Goal: Transaction & Acquisition: Purchase product/service

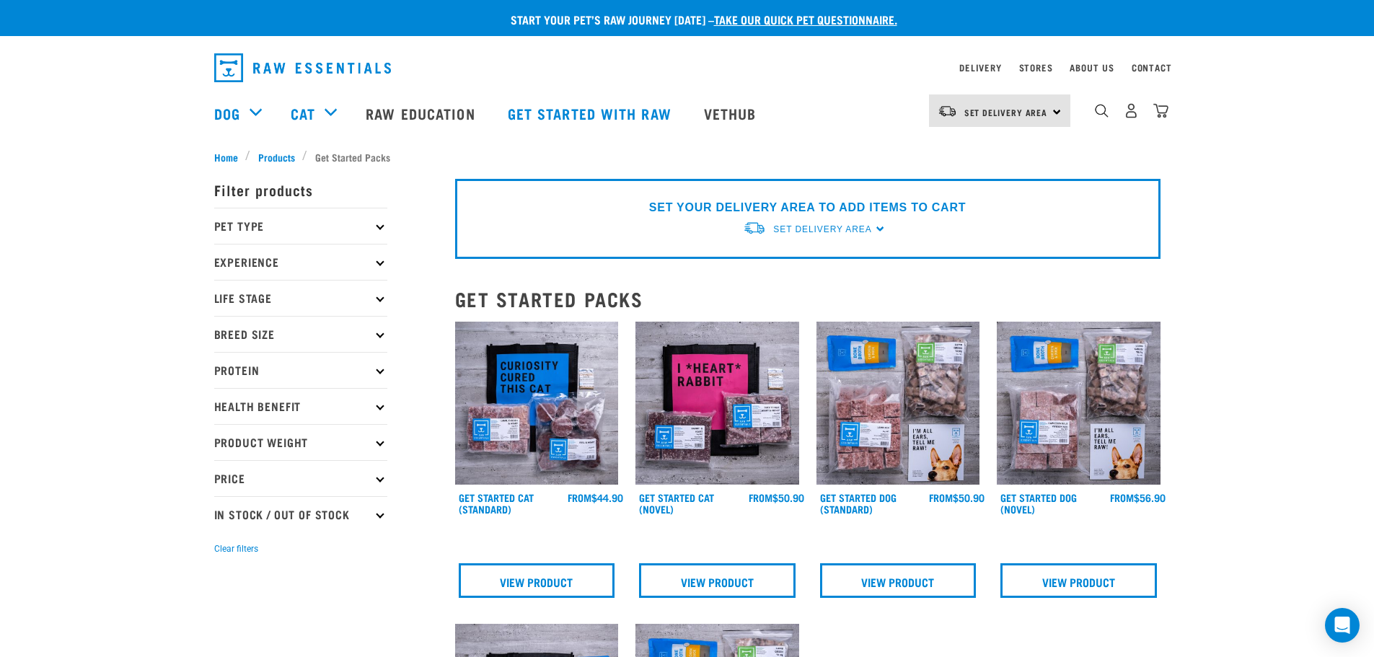
click at [382, 302] on p "Life Stage" at bounding box center [300, 298] width 173 height 36
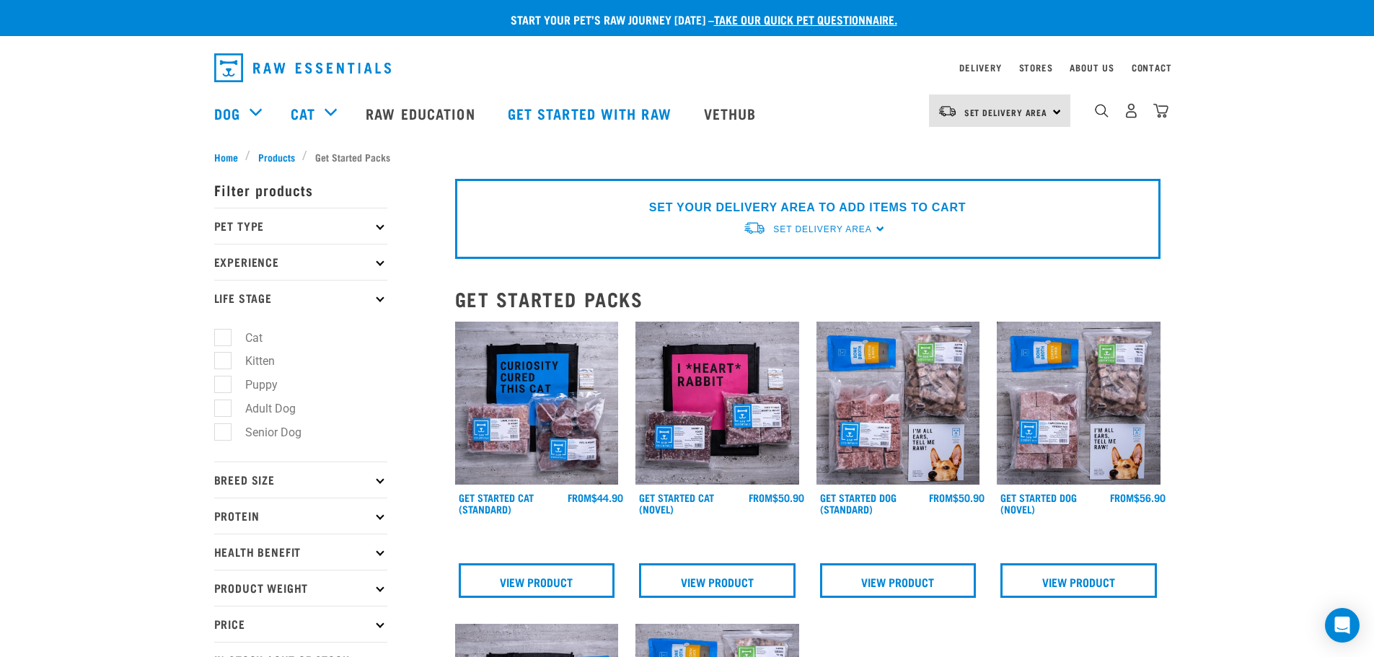
click at [222, 385] on label "Puppy" at bounding box center [252, 385] width 61 height 18
click at [221, 385] on input "Puppy" at bounding box center [218, 382] width 9 height 9
checkbox input "true"
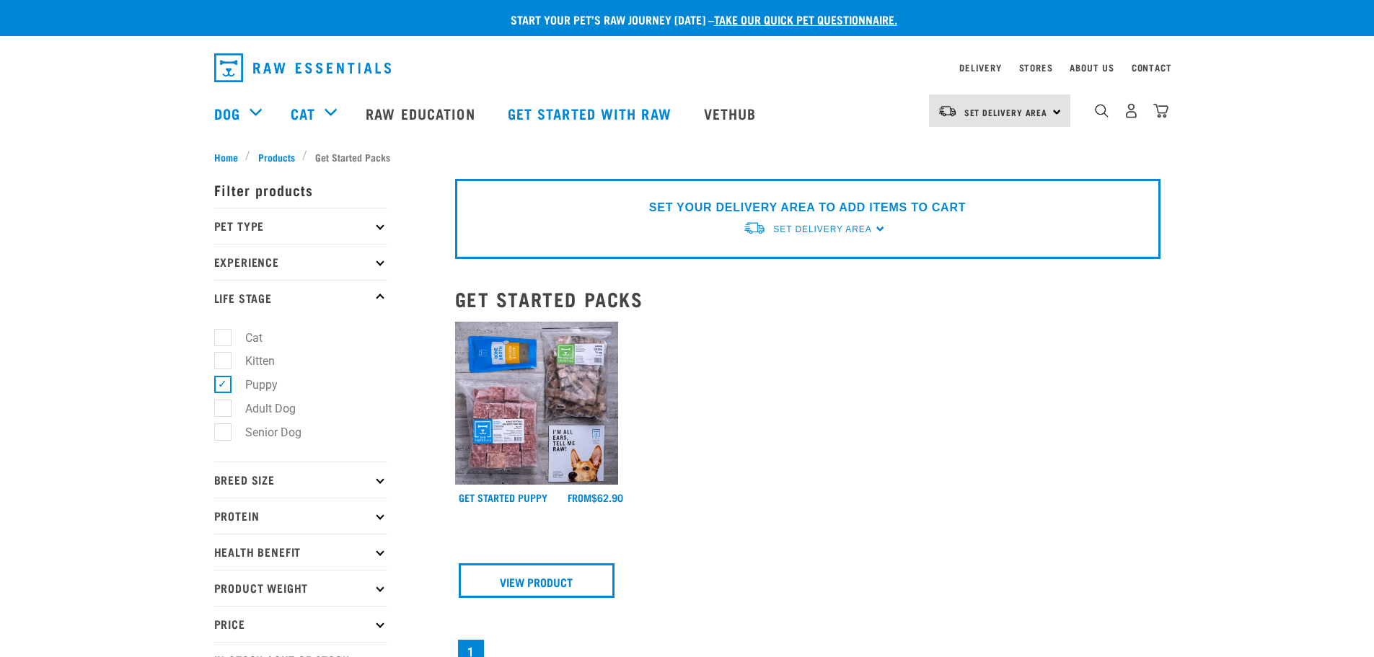
click at [224, 385] on label "Puppy" at bounding box center [252, 385] width 61 height 18
click at [224, 385] on input "Puppy" at bounding box center [218, 382] width 9 height 9
checkbox input "false"
click at [382, 475] on p "Breed Size" at bounding box center [300, 480] width 173 height 36
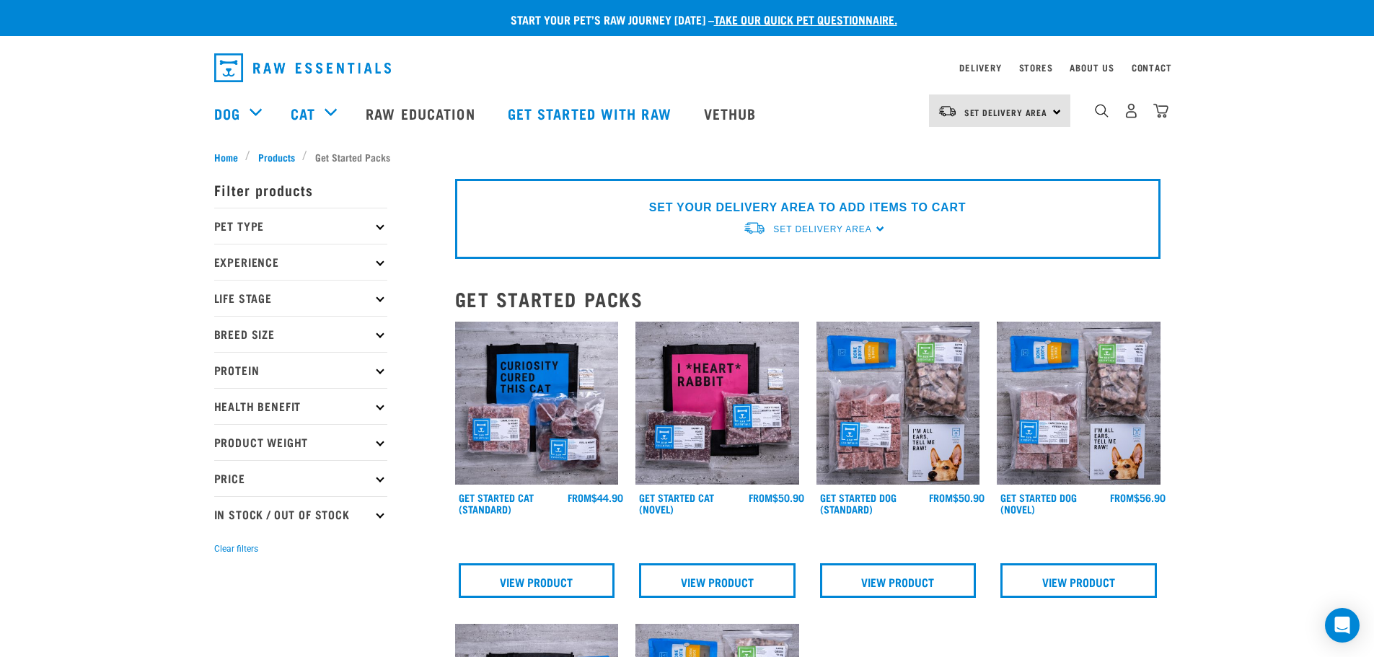
click at [363, 405] on p "Health Benefit" at bounding box center [300, 406] width 173 height 36
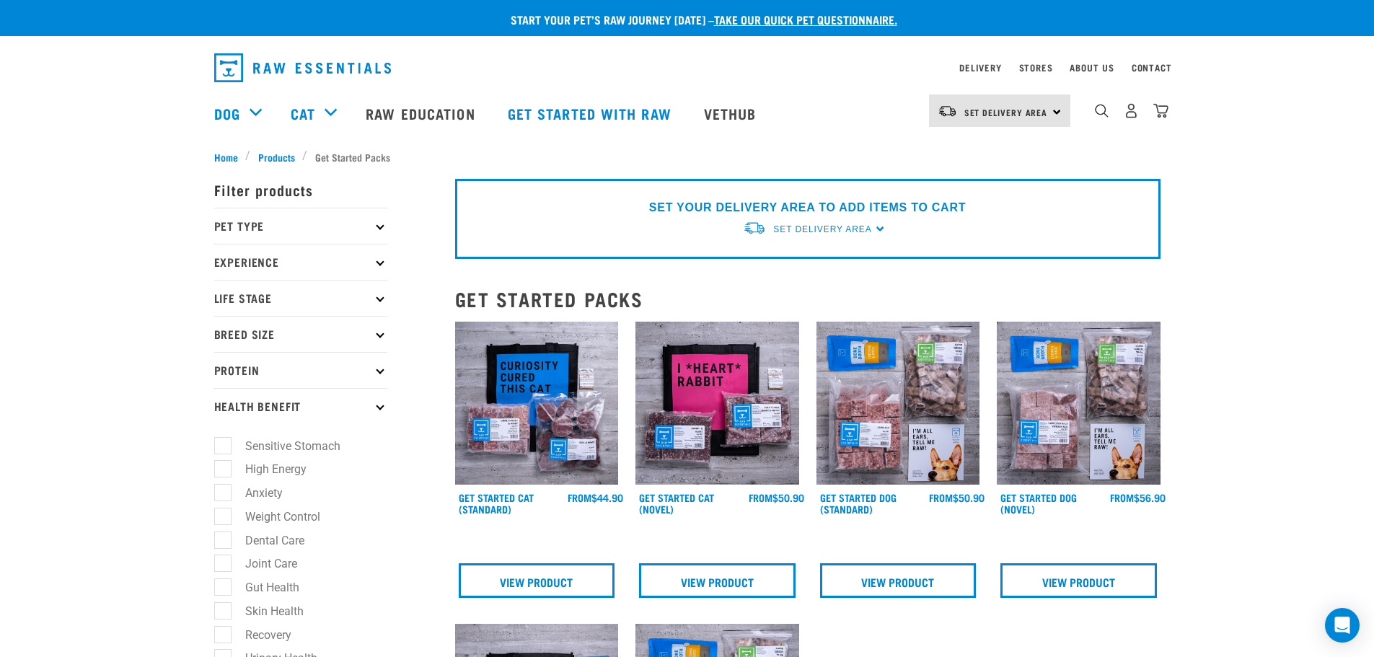
click at [362, 405] on p "Health Benefit" at bounding box center [300, 406] width 173 height 36
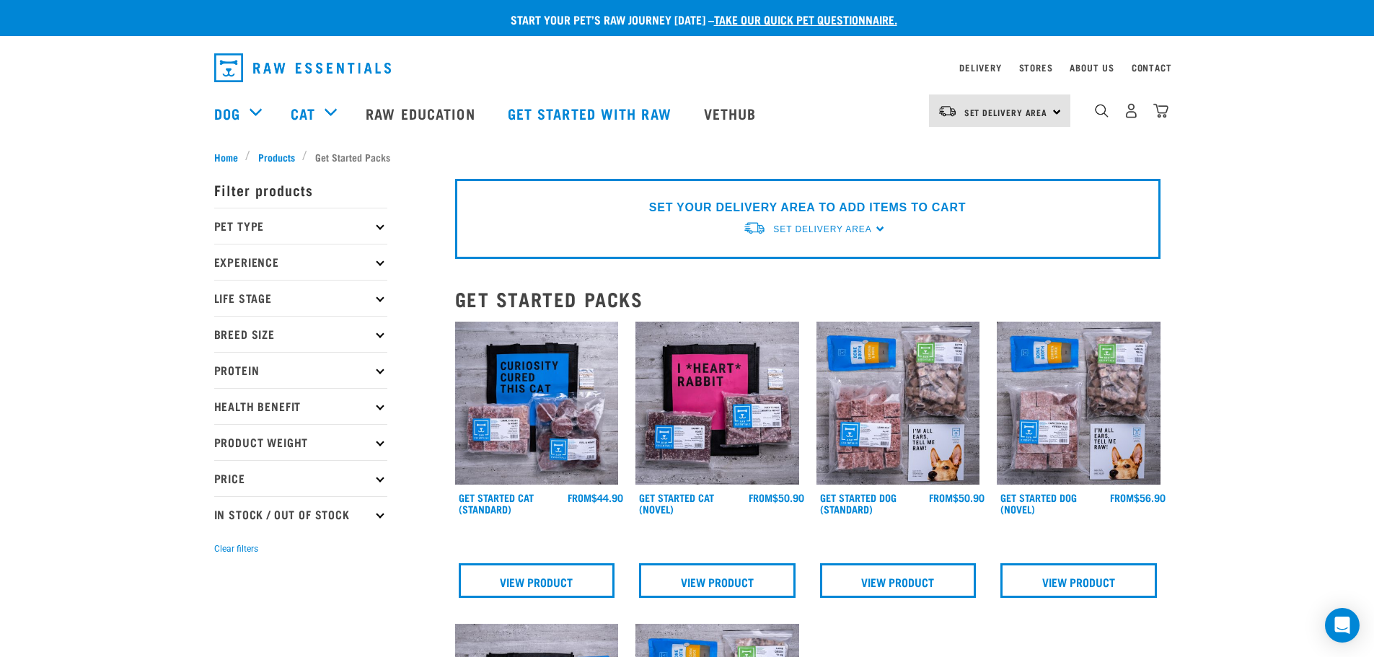
click at [369, 216] on p "Pet Type" at bounding box center [300, 226] width 173 height 36
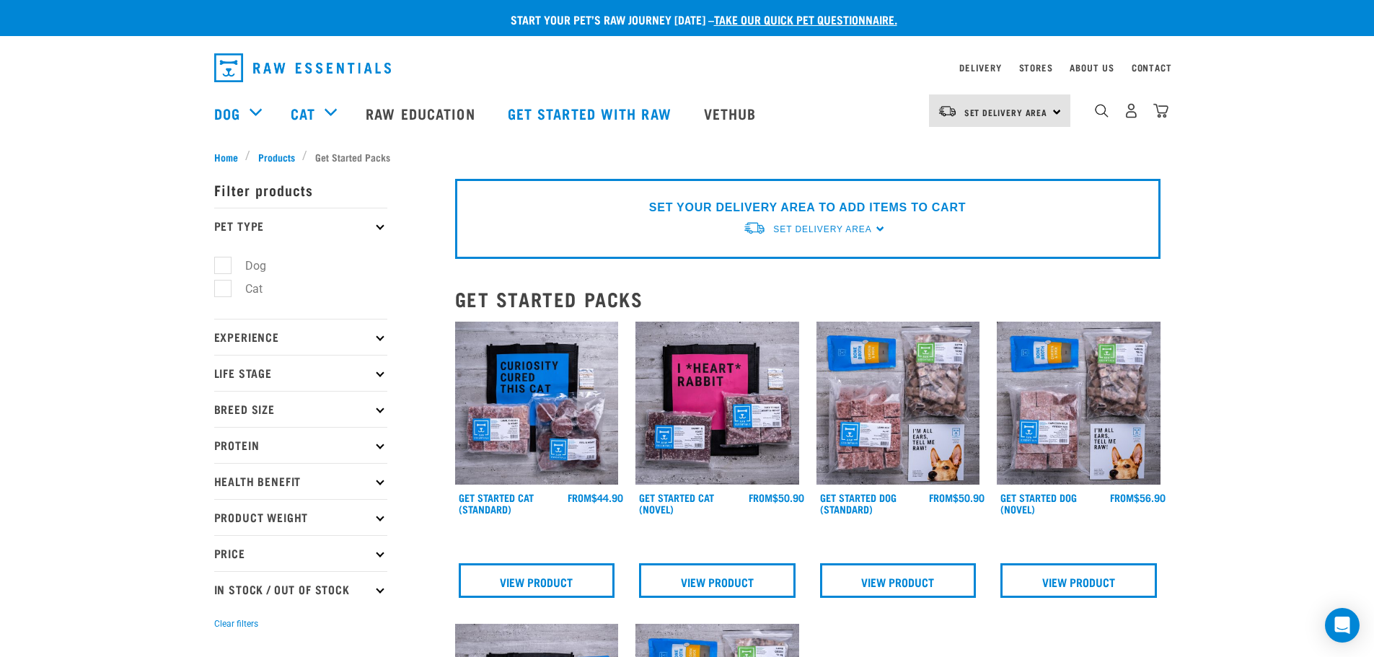
click at [371, 216] on p "Pet Type" at bounding box center [300, 226] width 173 height 36
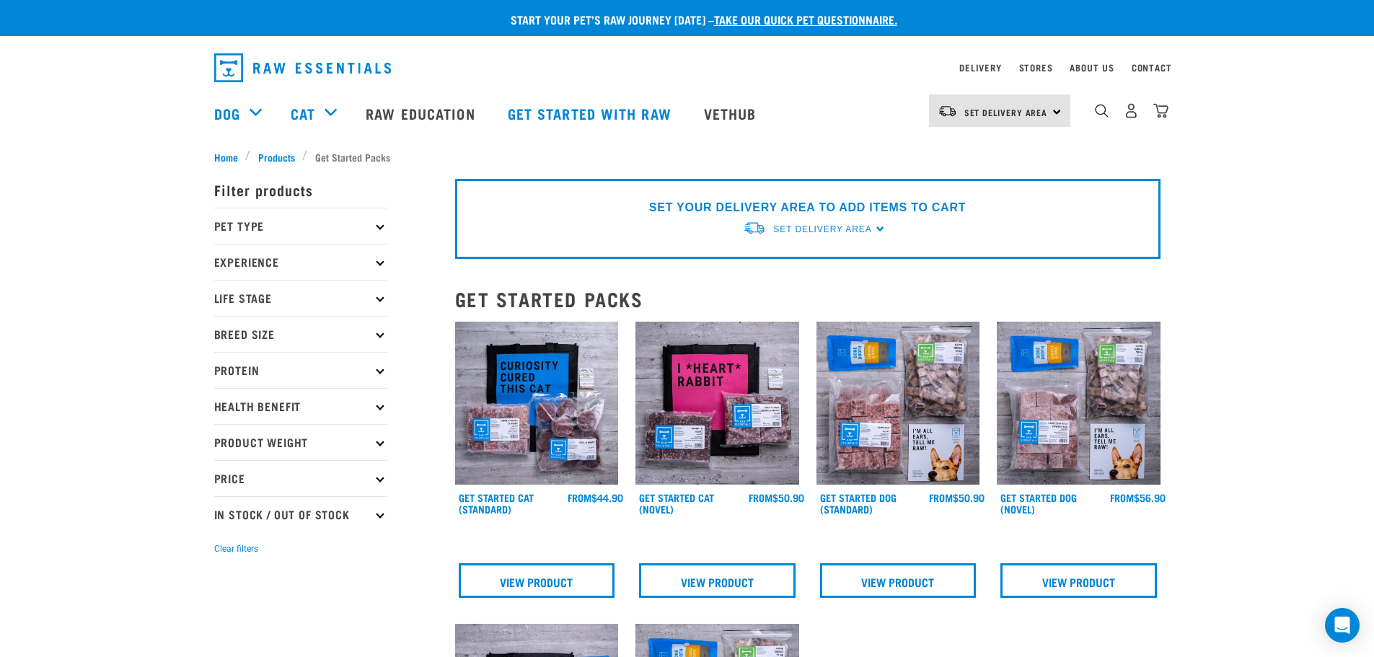
click at [373, 258] on p "Experience" at bounding box center [300, 262] width 173 height 36
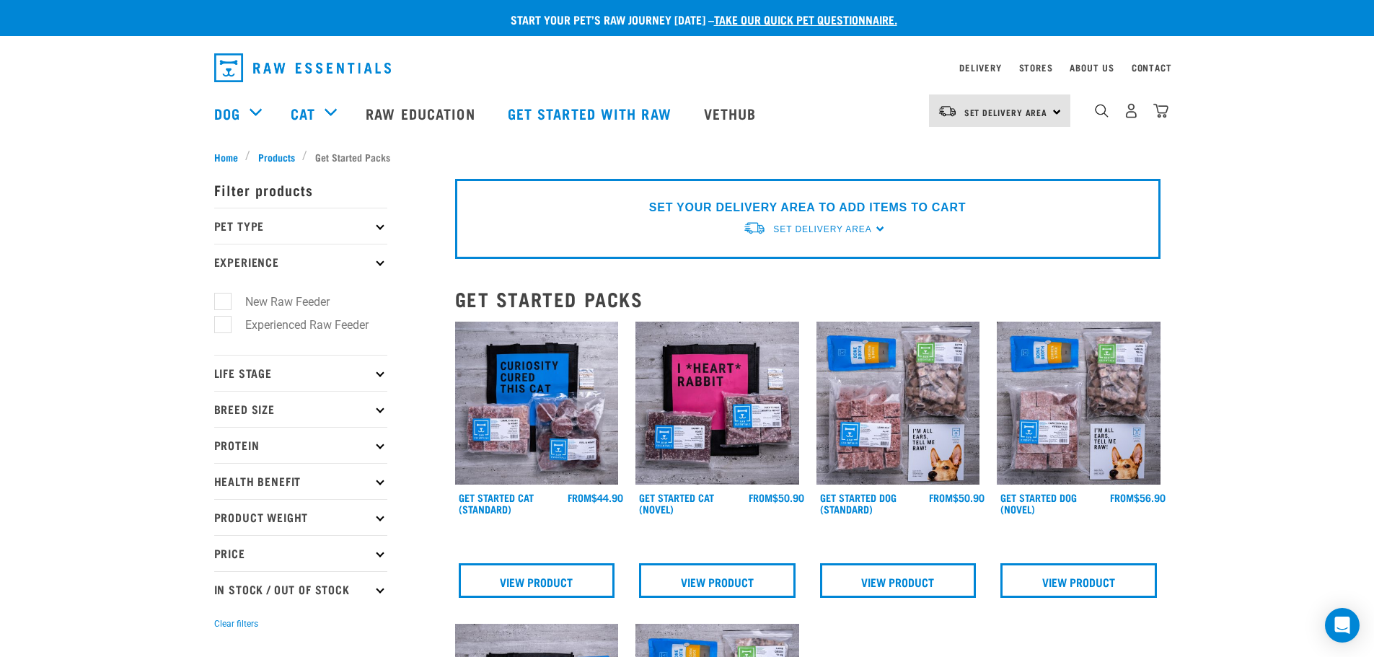
click at [373, 258] on p "Experience" at bounding box center [300, 262] width 173 height 36
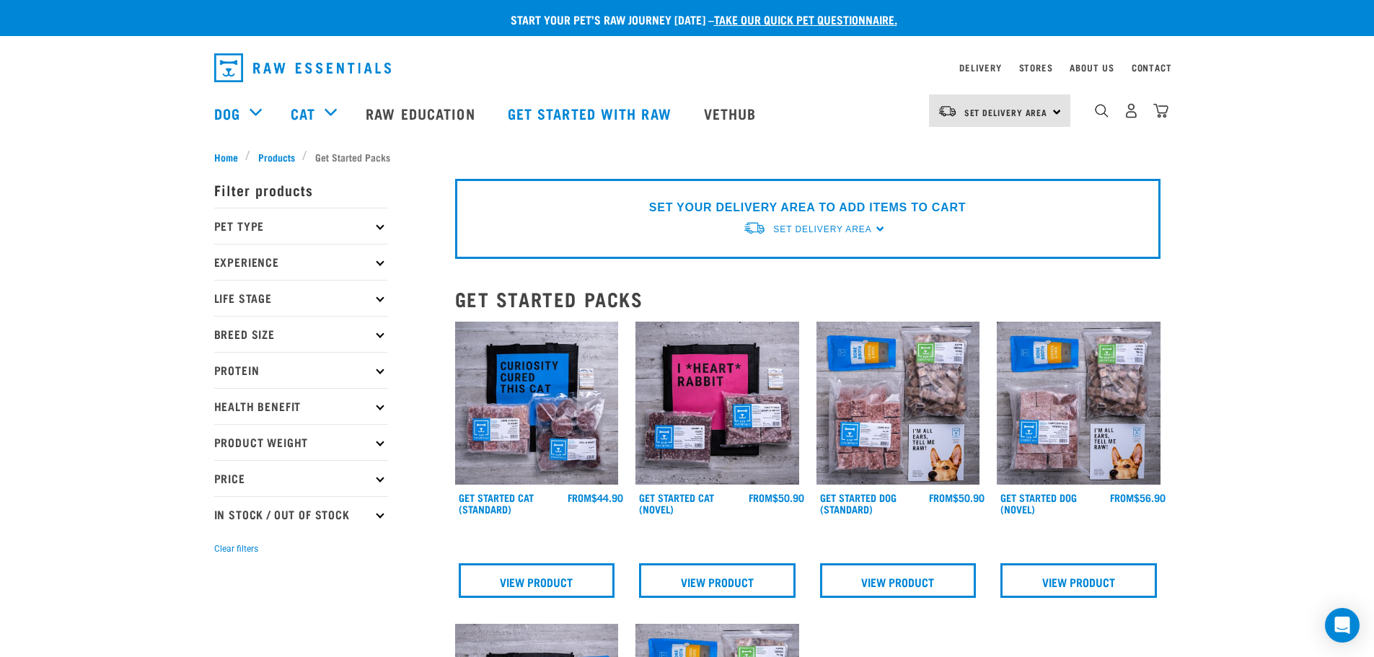
click at [373, 258] on p "Experience" at bounding box center [300, 262] width 173 height 36
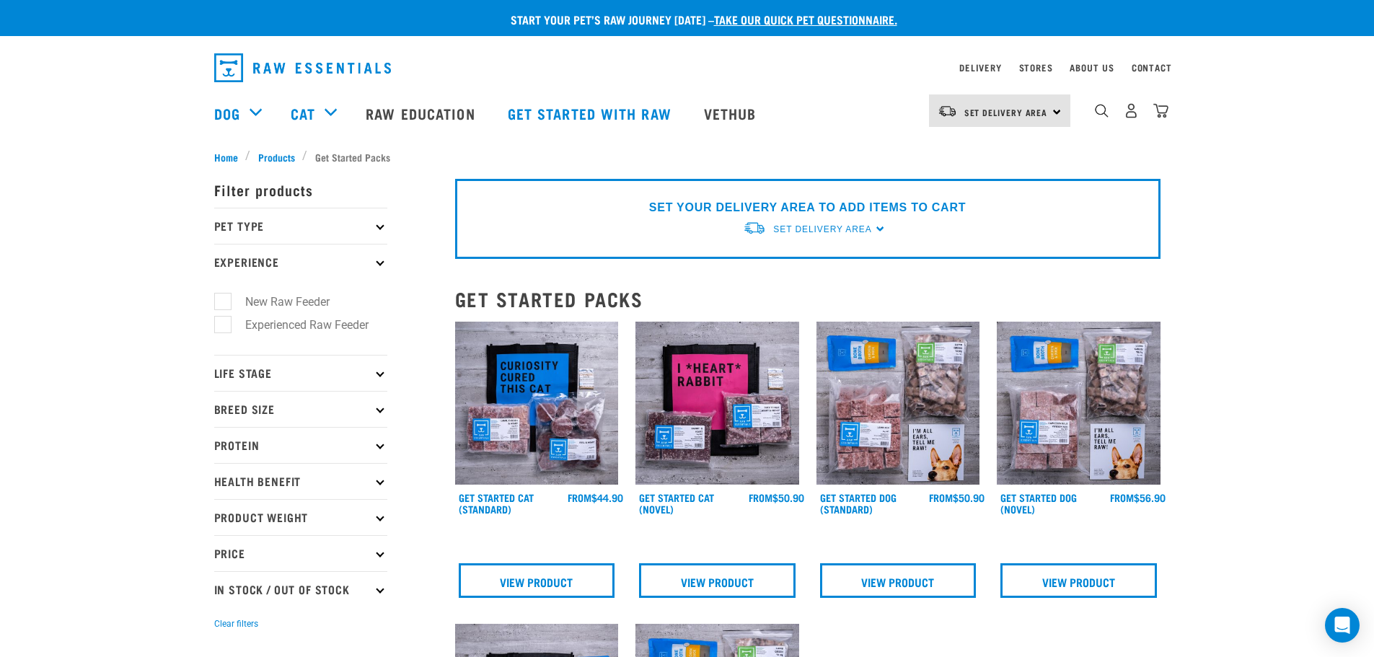
click at [225, 297] on label "New Raw Feeder" at bounding box center [278, 302] width 113 height 18
click at [224, 297] on input "New Raw Feeder" at bounding box center [218, 298] width 9 height 9
checkbox input "true"
click at [1096, 115] on img "dropdown navigation" at bounding box center [1102, 111] width 14 height 14
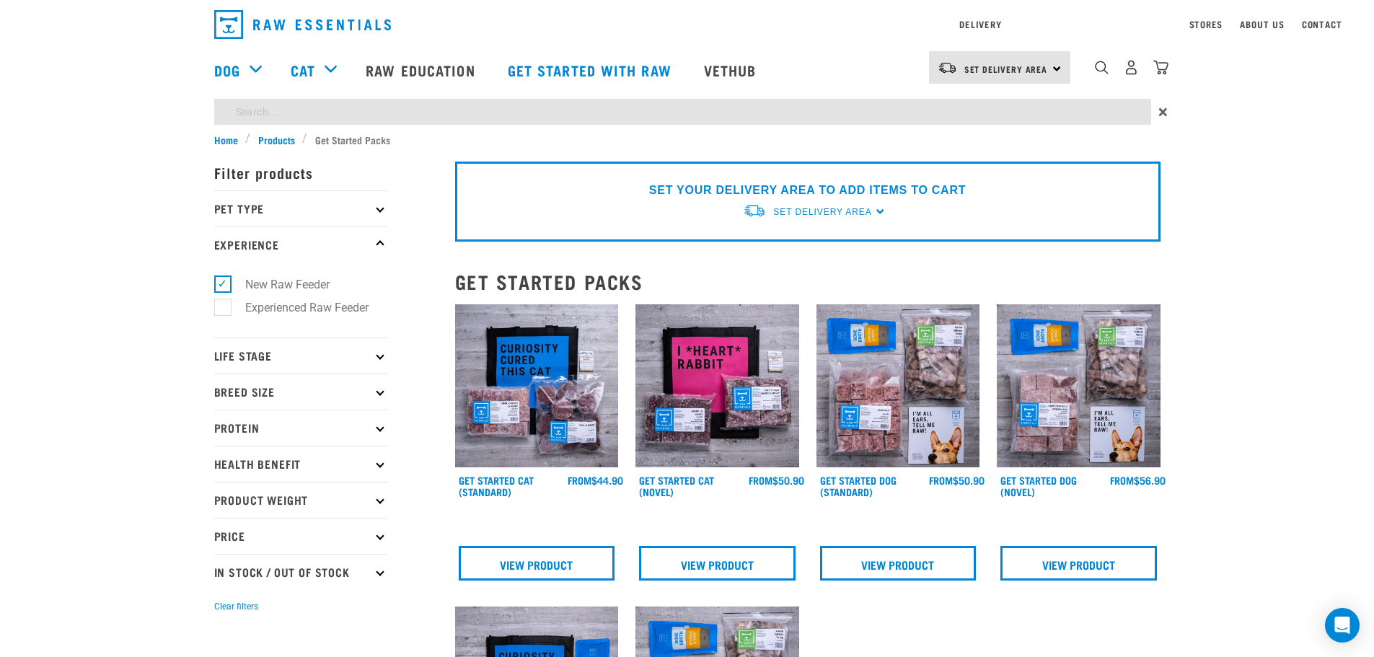
click at [362, 146] on div "Start your pet’s raw journey today – take our quick pet questionnaire. Delivery…" at bounding box center [687, 584] width 1374 height 1168
type input "peanut"
click at [744, 72] on div "Delivery Stores About Us Contact Set Delivery Area" at bounding box center [687, 66] width 1374 height 132
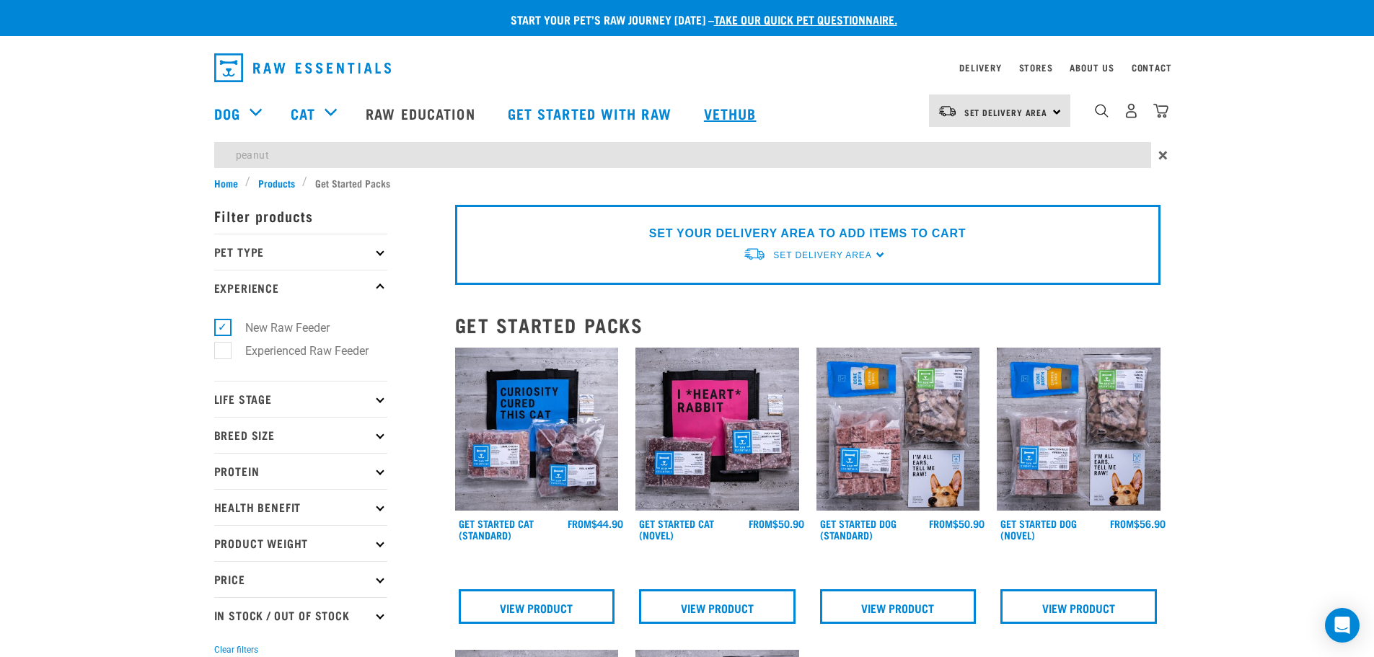
click at [716, 110] on link "Vethub" at bounding box center [732, 113] width 85 height 58
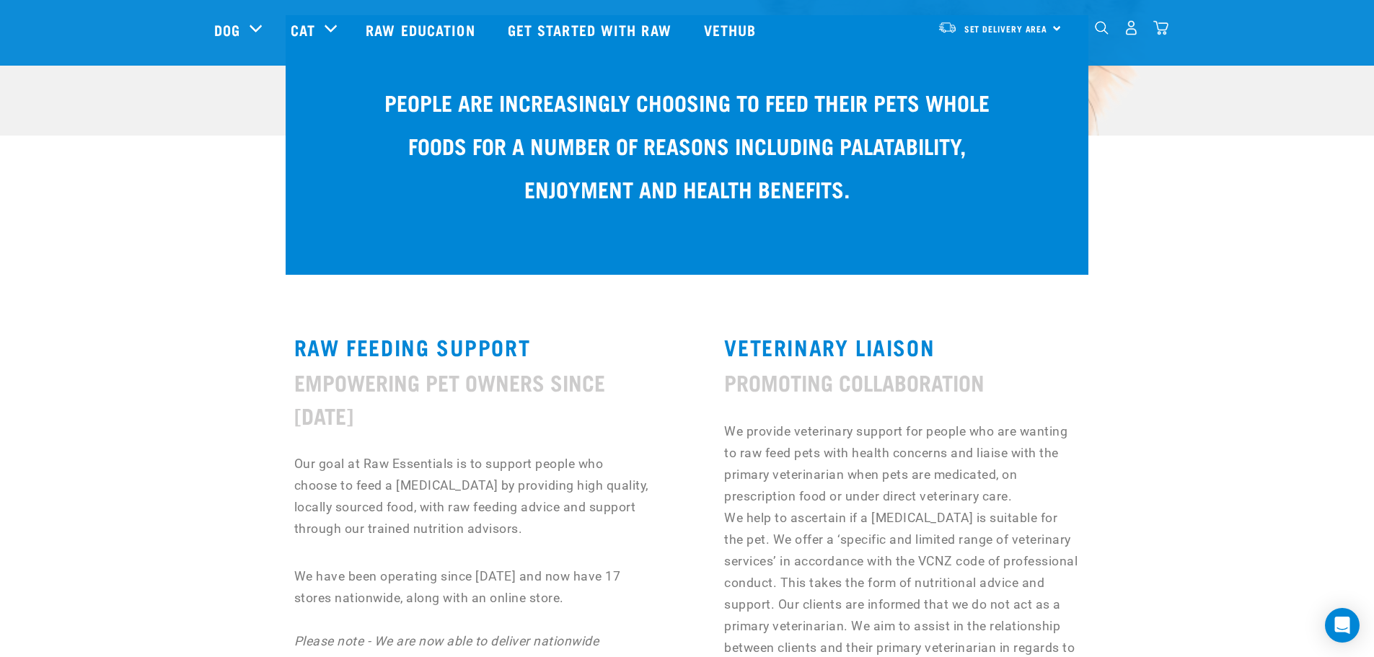
scroll to position [72, 0]
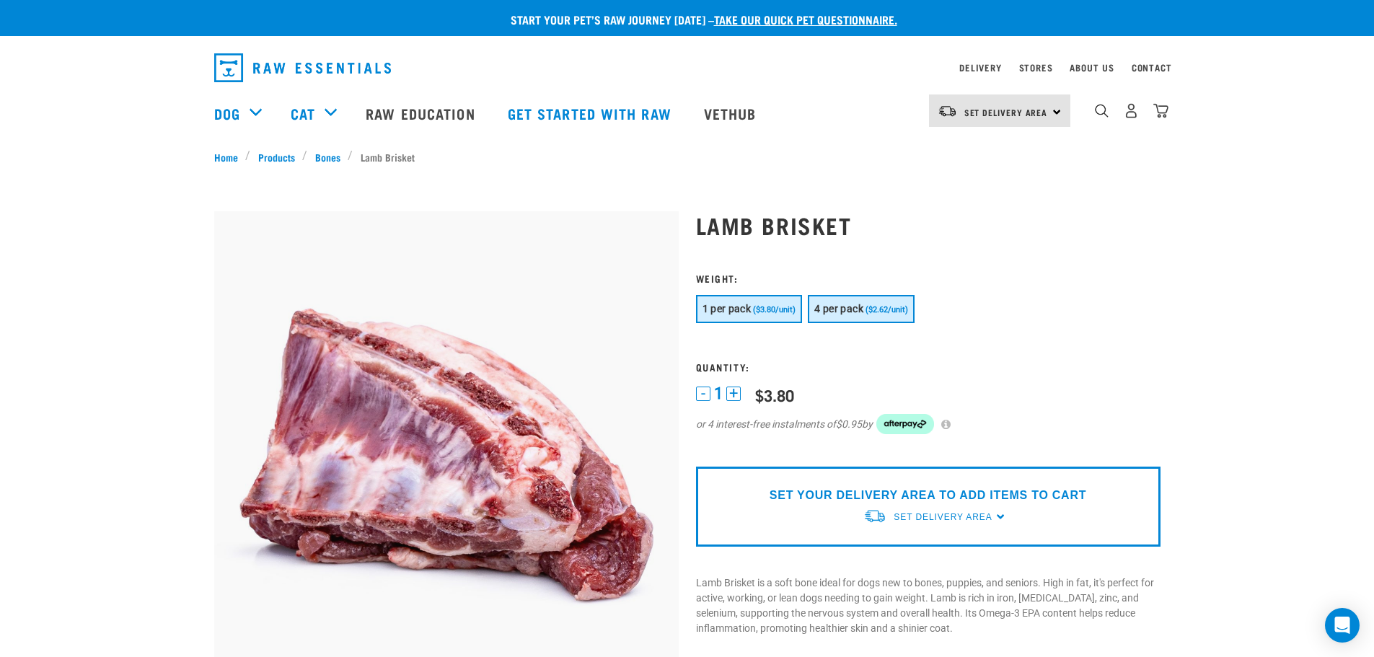
click at [863, 311] on span "4 per pack" at bounding box center [839, 309] width 49 height 12
drag, startPoint x: 758, startPoint y: 315, endPoint x: 774, endPoint y: 310, distance: 16.7
click at [758, 315] on button "1 per pack ($3.80/unit)" at bounding box center [749, 309] width 107 height 28
click at [846, 313] on span "4 per pack" at bounding box center [839, 309] width 49 height 12
